Goal: Information Seeking & Learning: Learn about a topic

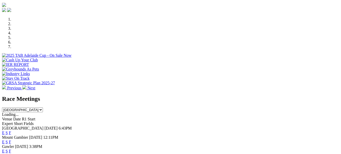
scroll to position [152, 0]
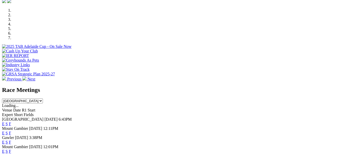
click at [11, 121] on link "F" at bounding box center [10, 123] width 2 height 4
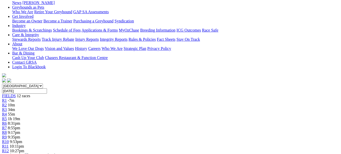
scroll to position [76, 0]
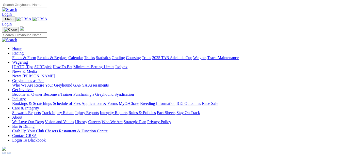
scroll to position [152, 0]
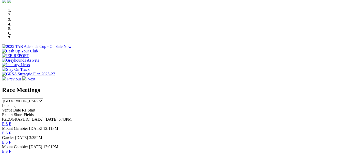
click at [11, 140] on link "F" at bounding box center [10, 142] width 2 height 4
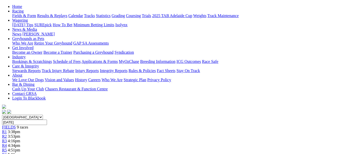
scroll to position [51, 0]
